Goal: Information Seeking & Learning: Learn about a topic

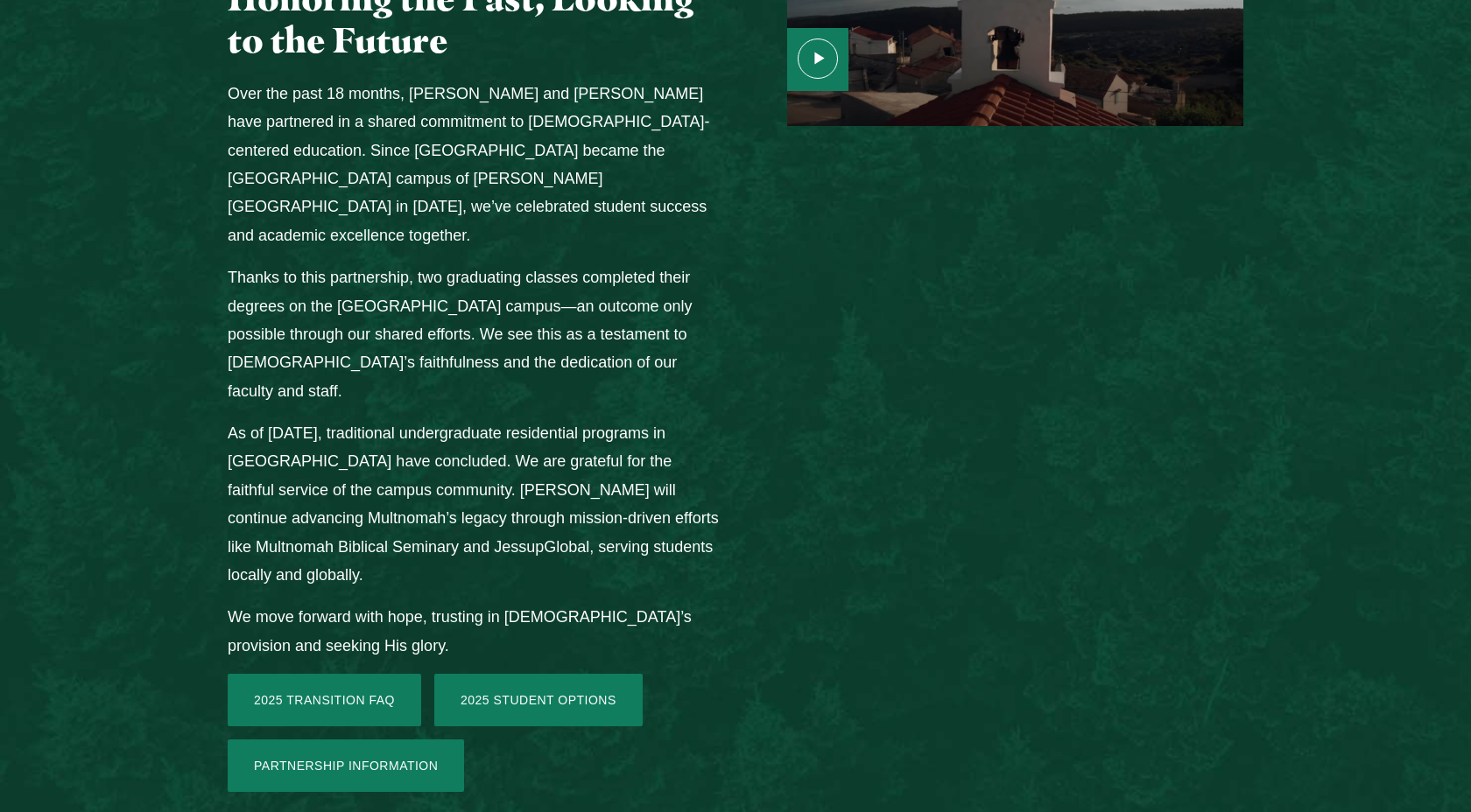
scroll to position [2321, 0]
click at [386, 673] on link "2025 Transition FAQ" at bounding box center [324, 698] width 193 height 53
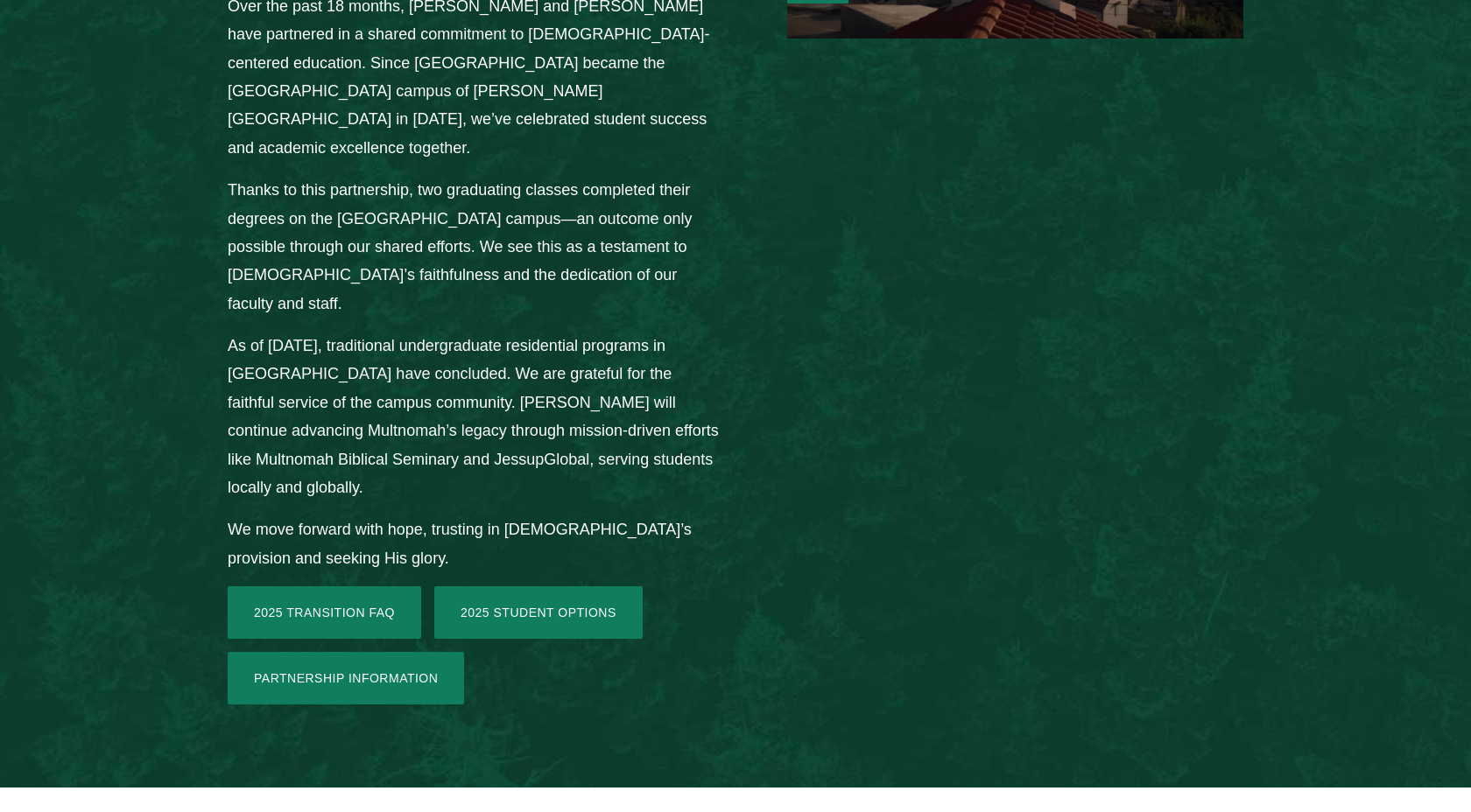
scroll to position [2411, 0]
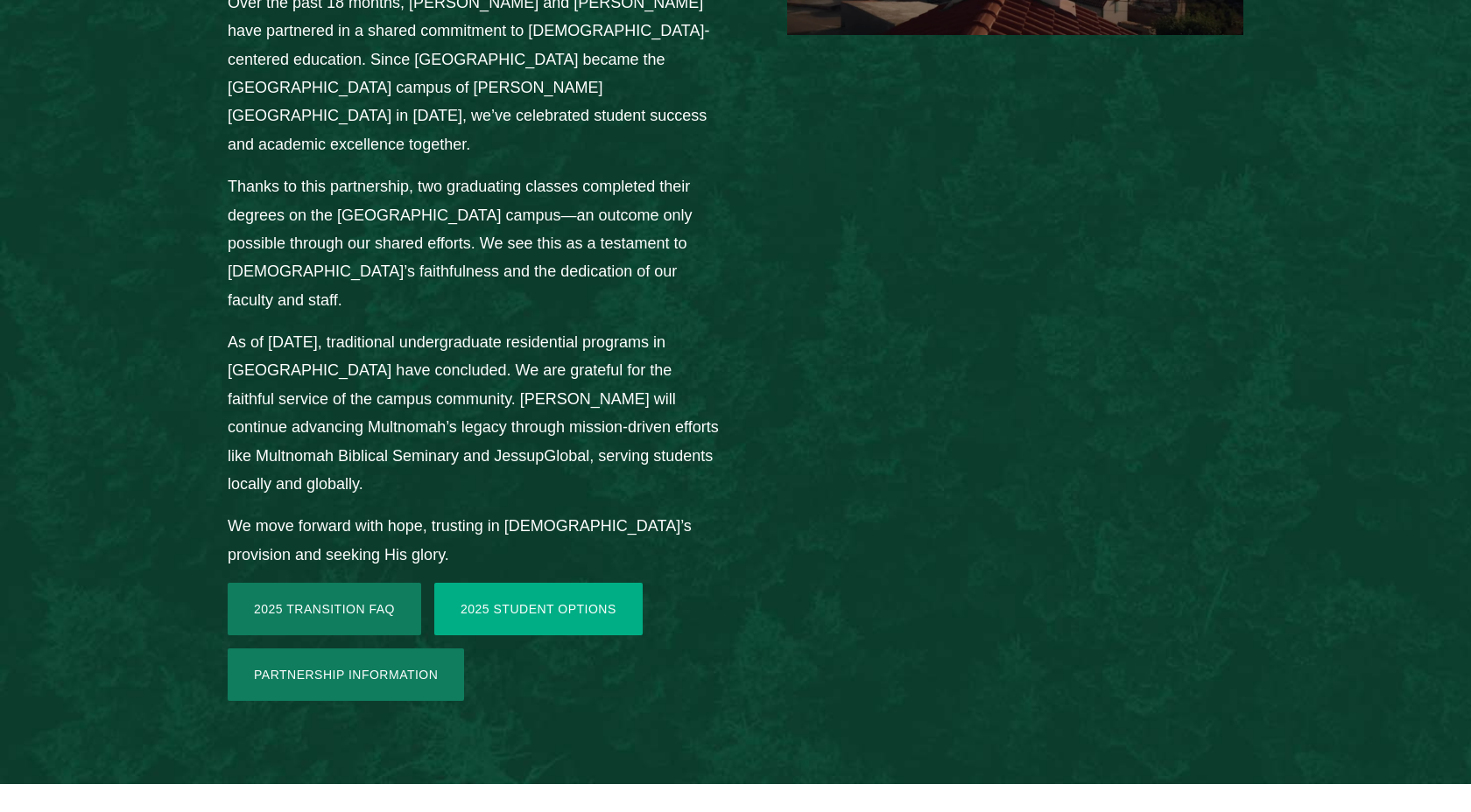
click at [536, 583] on link "2025 Student Options" at bounding box center [538, 609] width 208 height 53
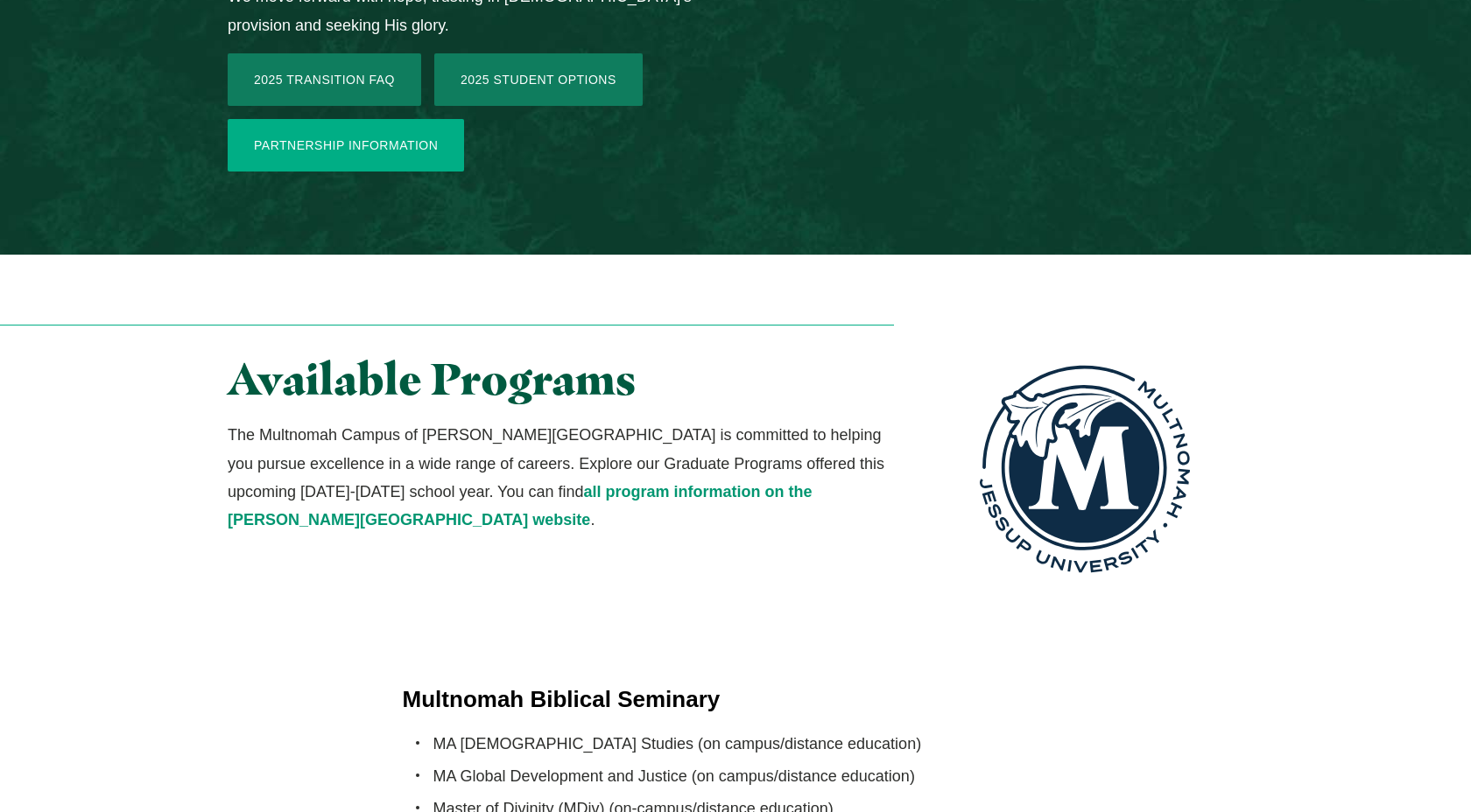
scroll to position [2948, 0]
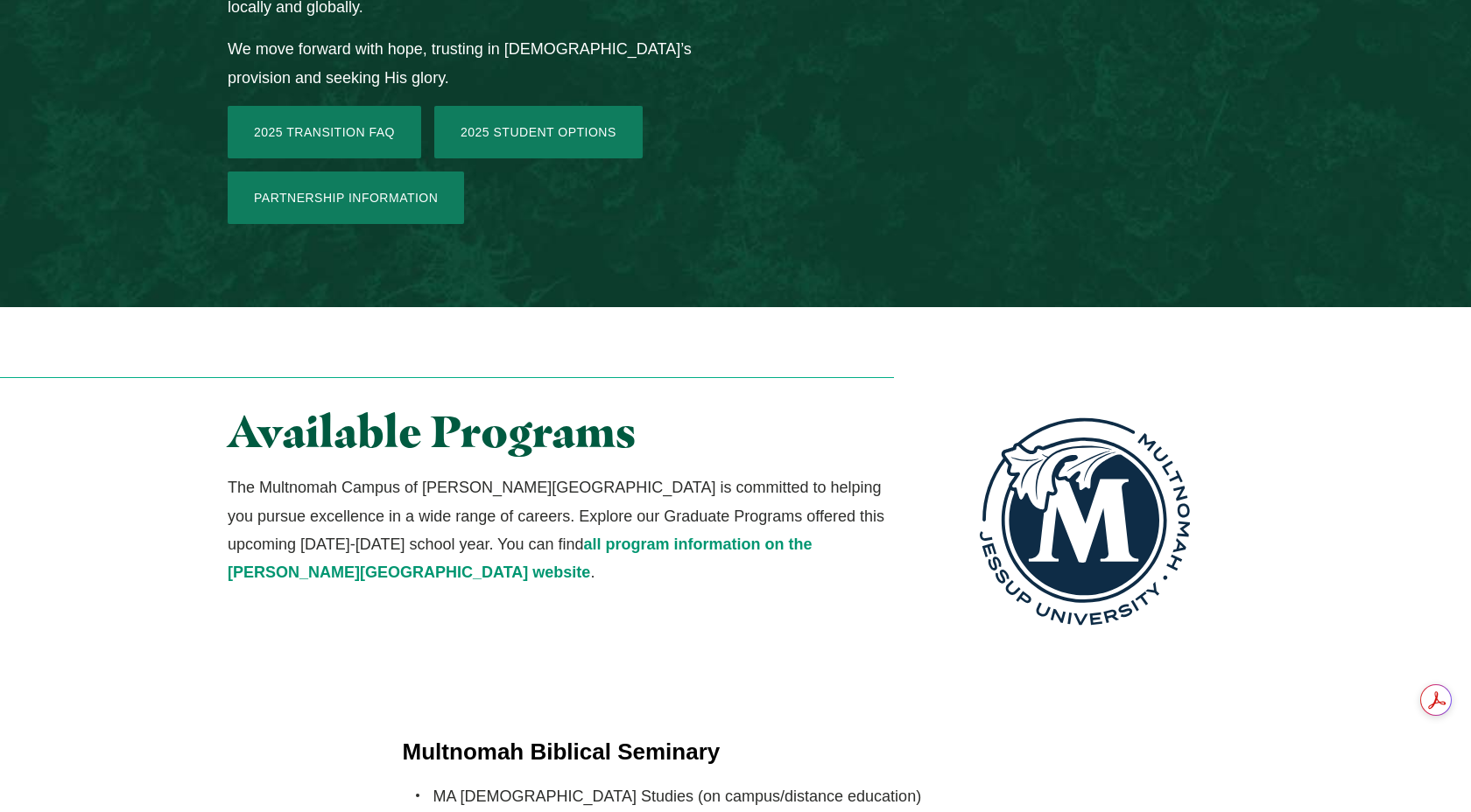
scroll to position [2893, 0]
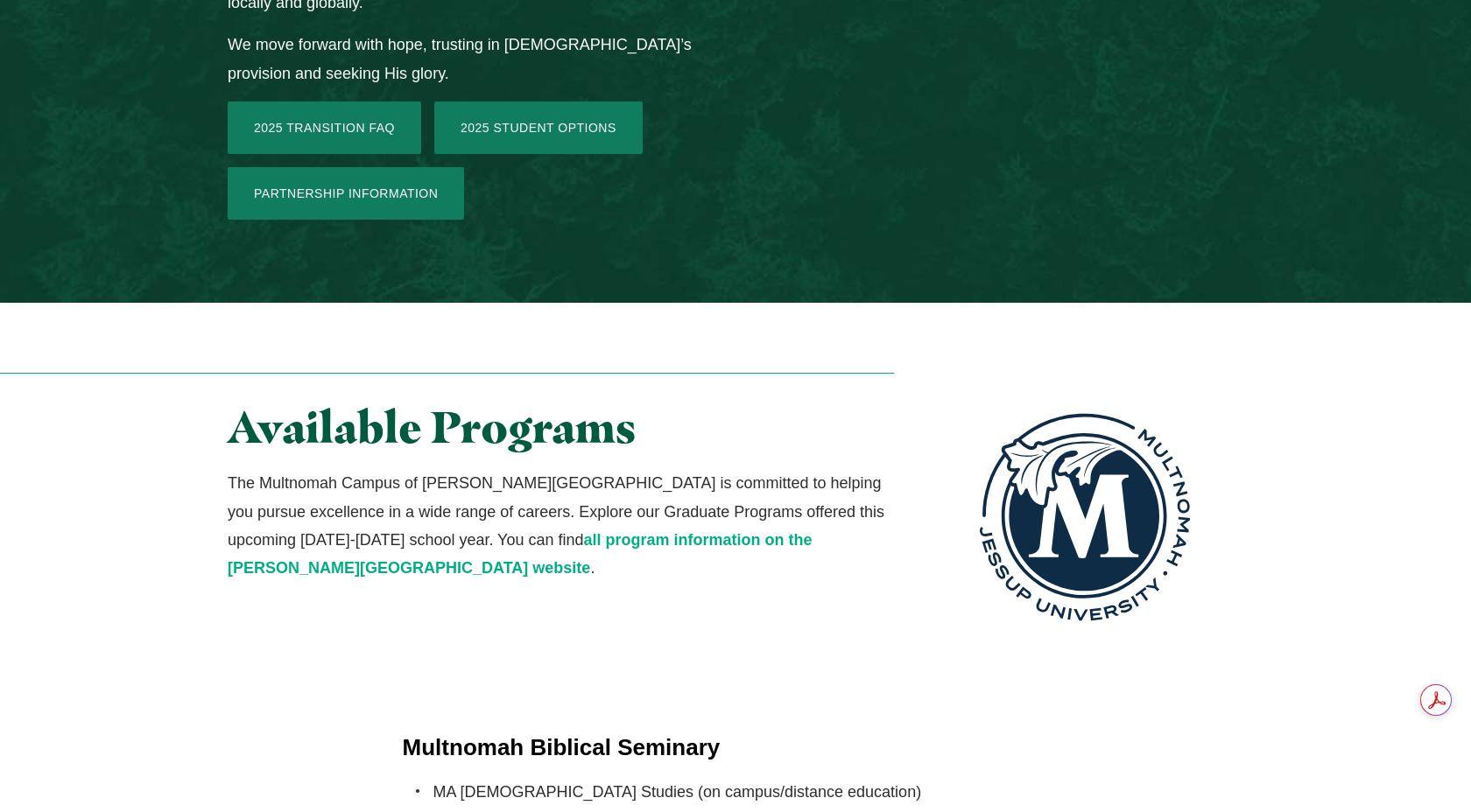
click at [709, 531] on link "all program information on the Jessup University website" at bounding box center [520, 554] width 585 height 46
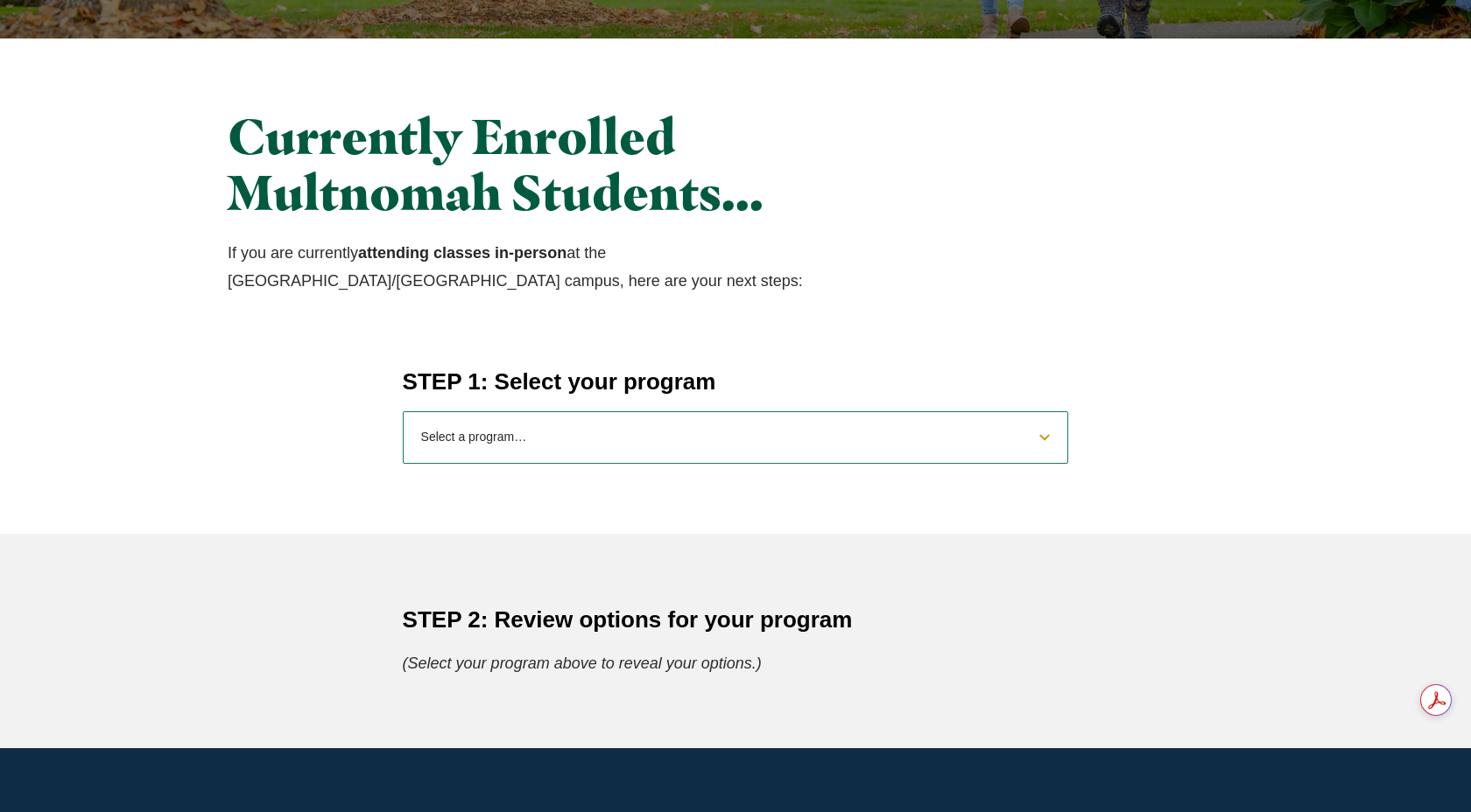
scroll to position [504, 0]
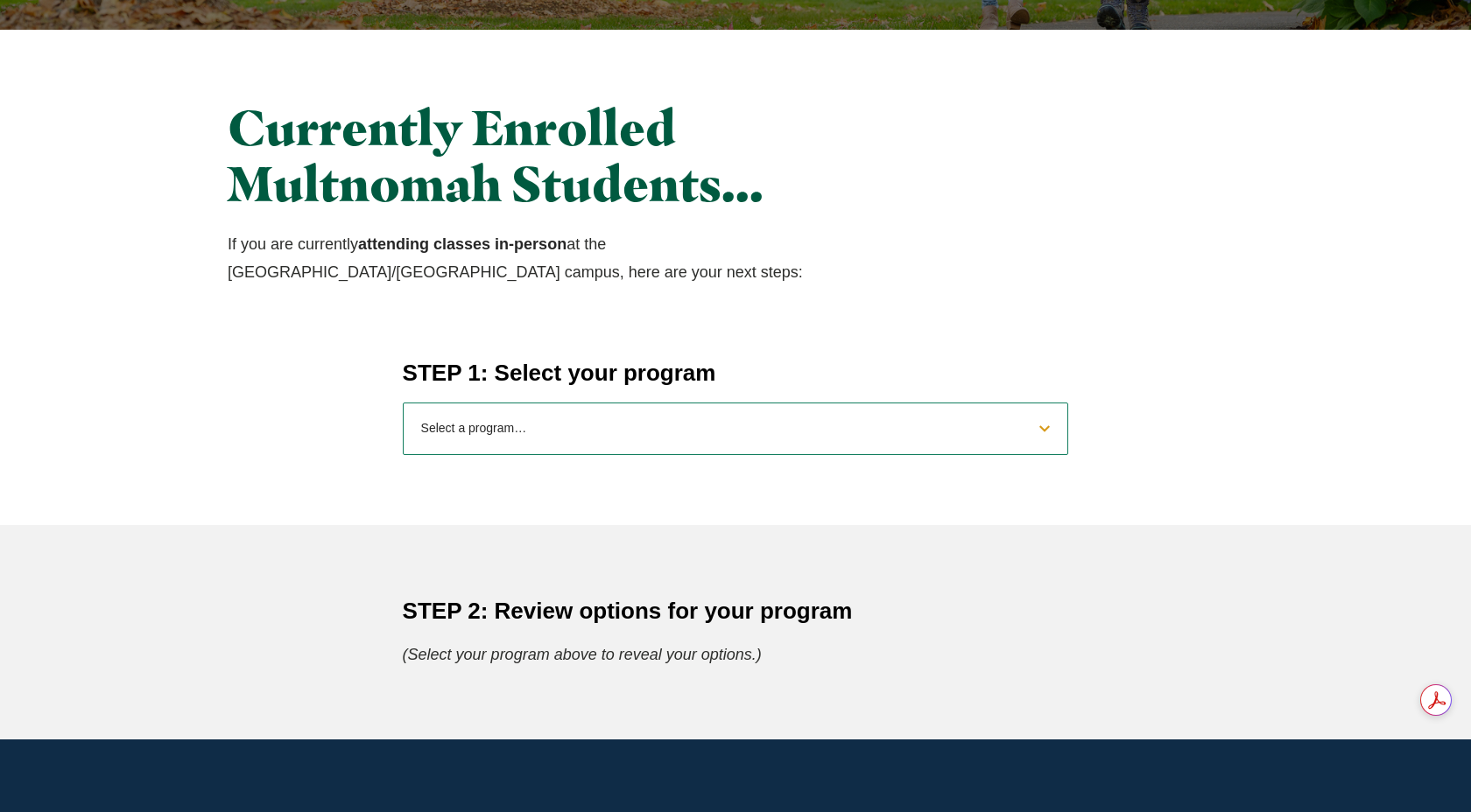
click at [505, 436] on select "Select a program… BS [DEMOGRAPHIC_DATA] and Theology BS Biology BS Business Adm…" at bounding box center [735, 428] width 666 height 53
